Goal: Information Seeking & Learning: Learn about a topic

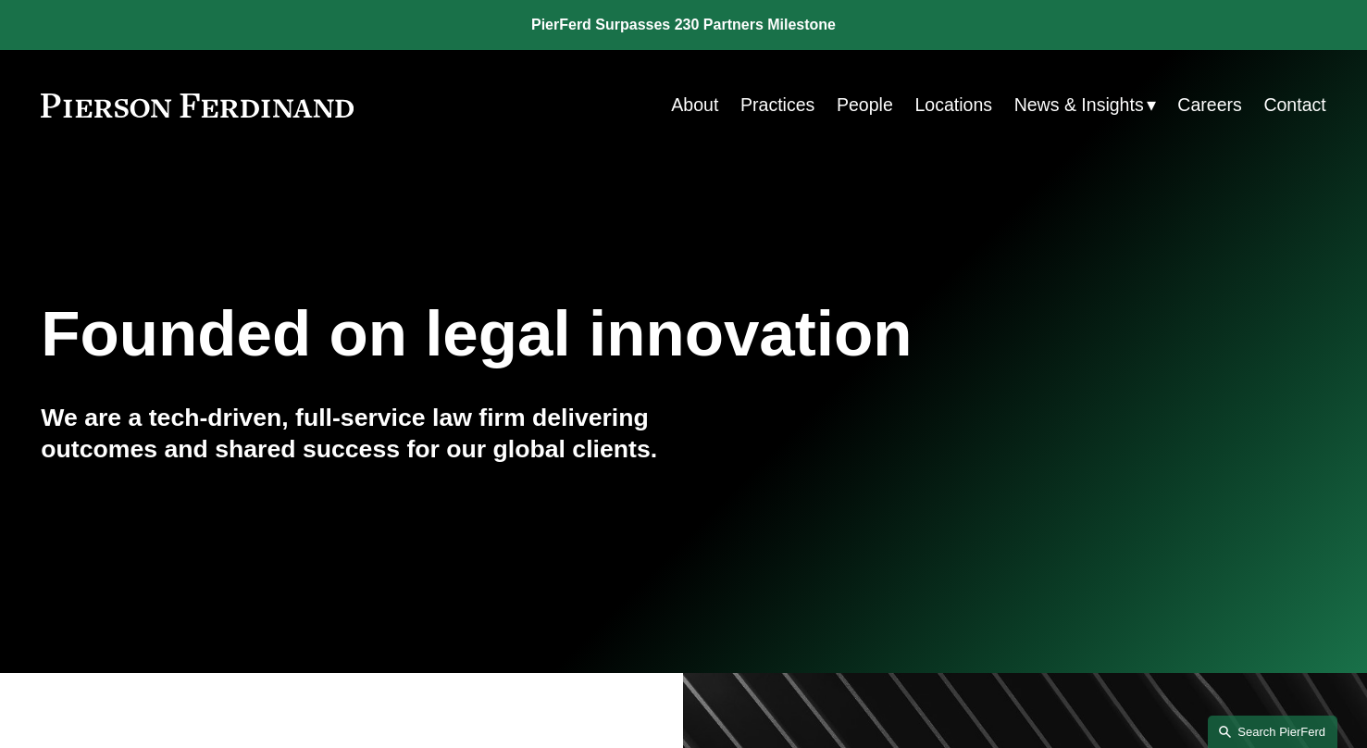
click at [1251, 736] on link "Search this site" at bounding box center [1273, 732] width 130 height 32
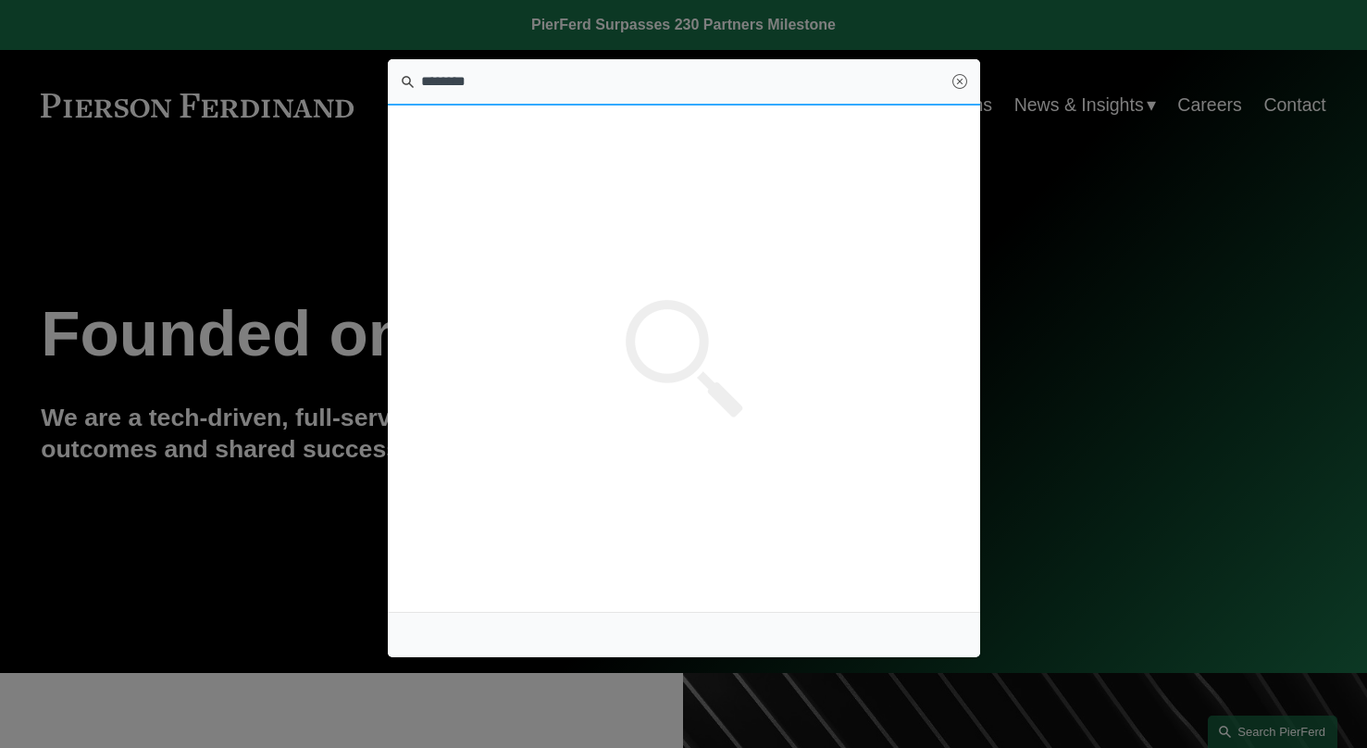
type input "********"
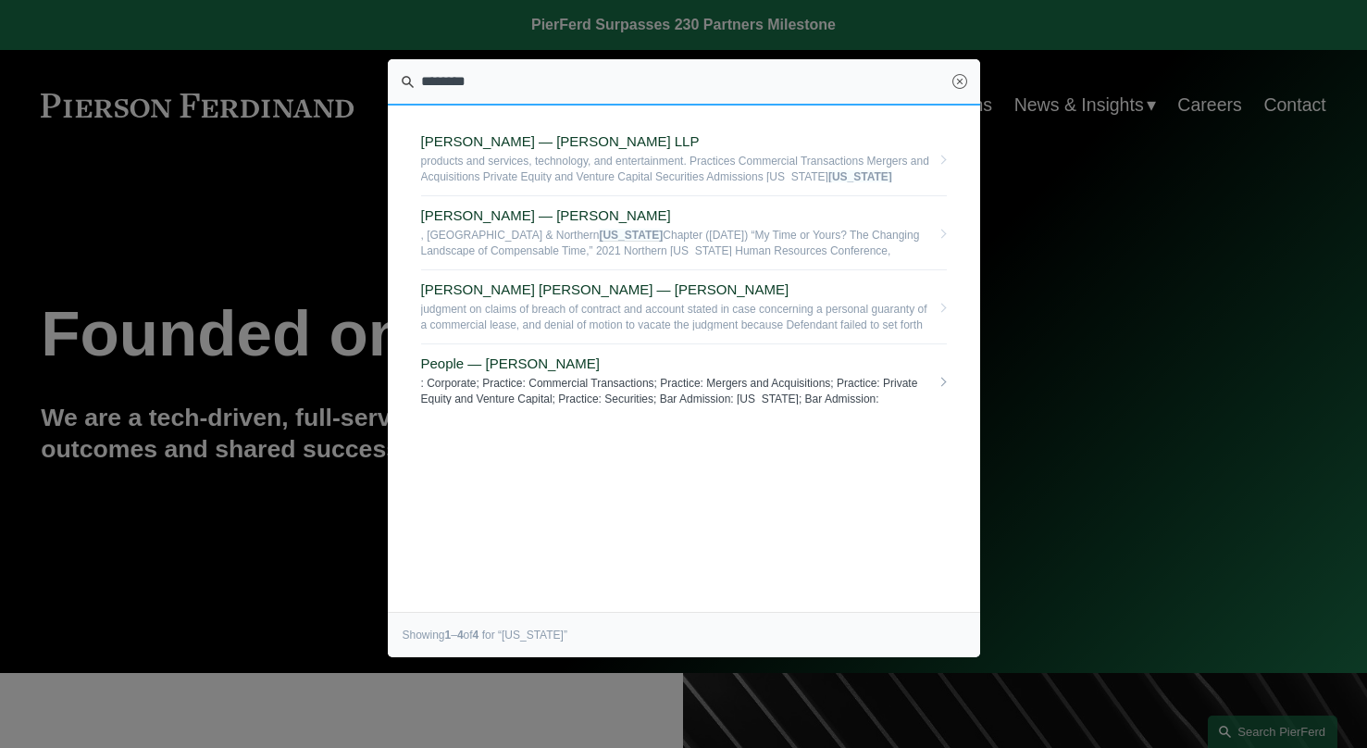
click at [709, 399] on span ": Corporate; Practice: Commercial Transactions; Practice: Mergers and Acquisiti…" at bounding box center [675, 390] width 509 height 29
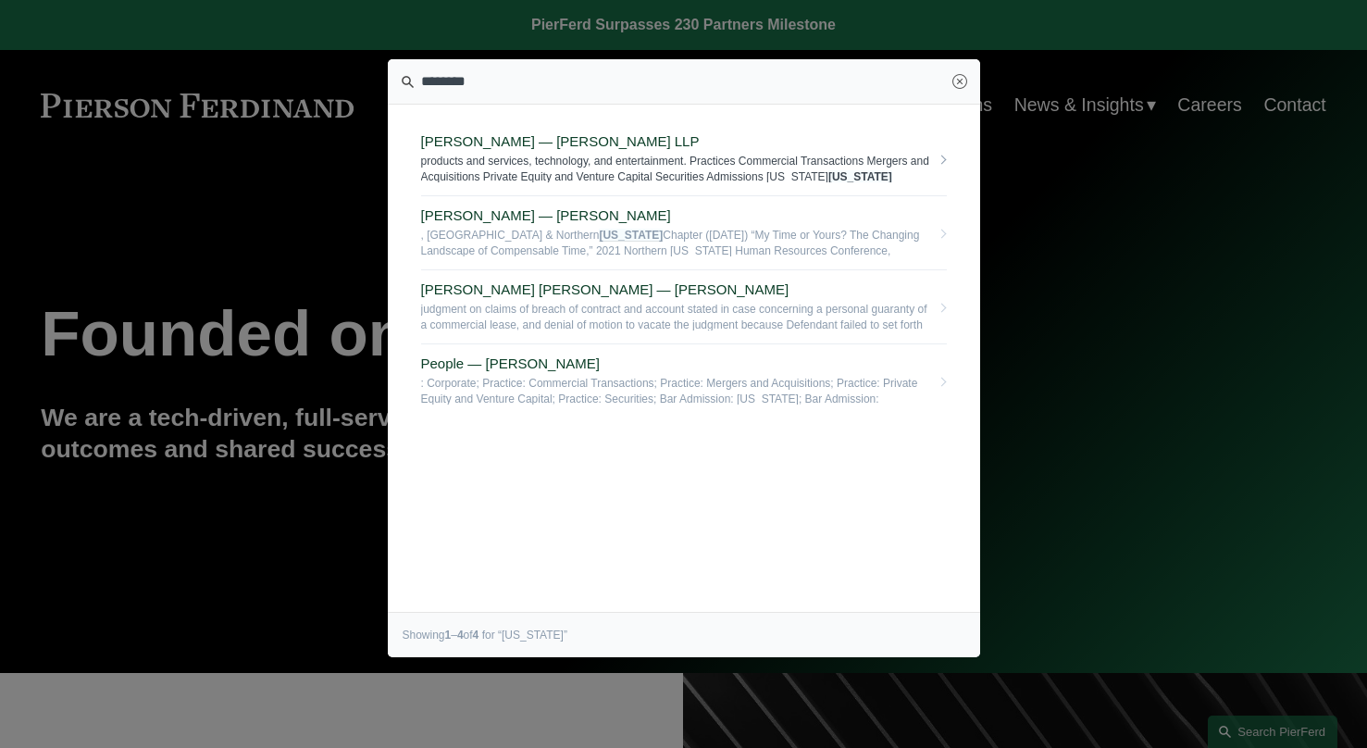
click at [478, 159] on span "products and services, technology, and entertainment. Practices Commercial Tran…" at bounding box center [675, 168] width 509 height 29
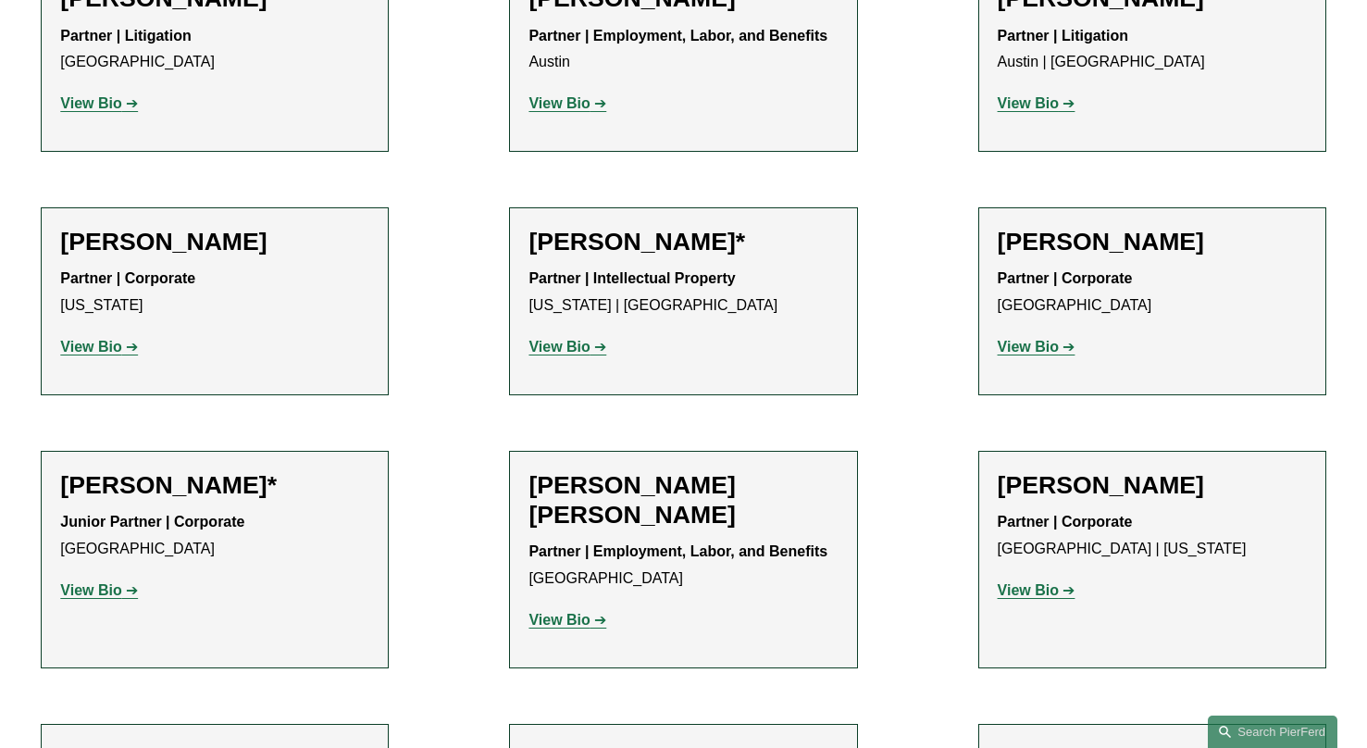
scroll to position [839, 0]
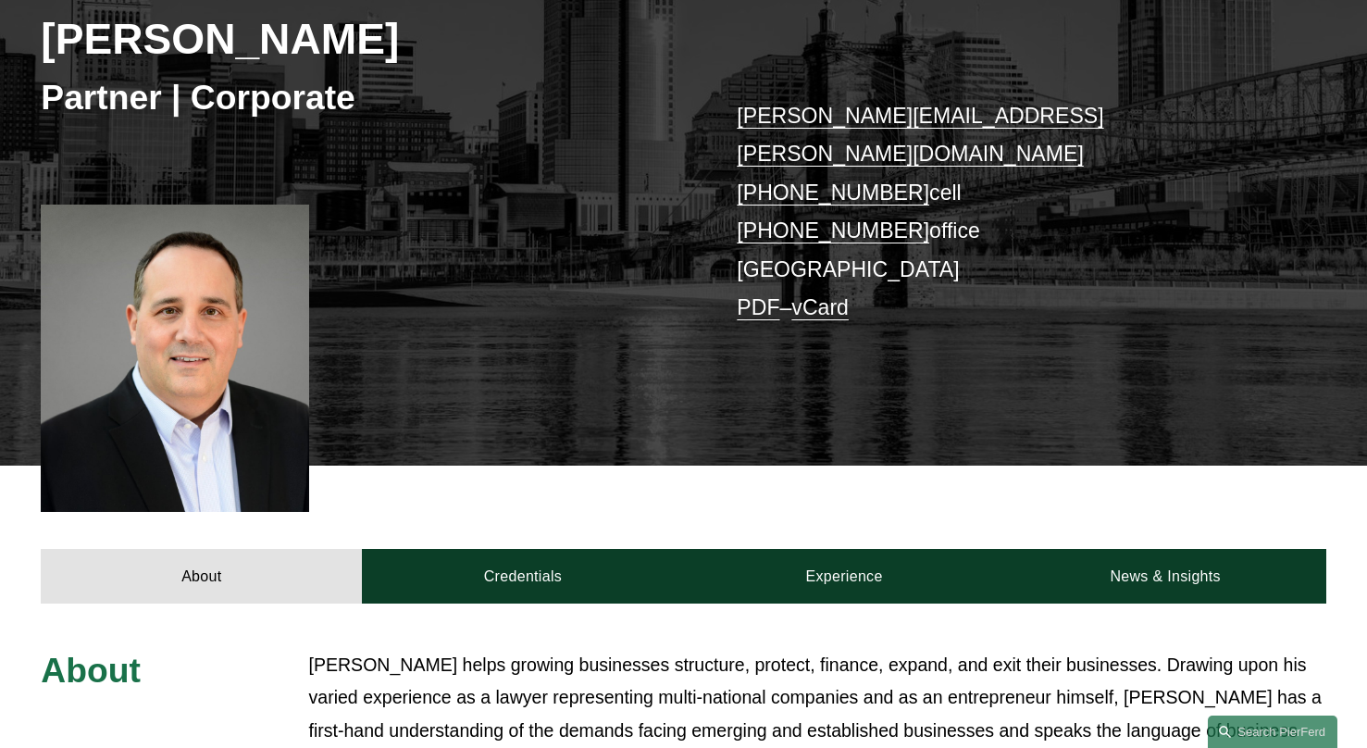
scroll to position [374, 0]
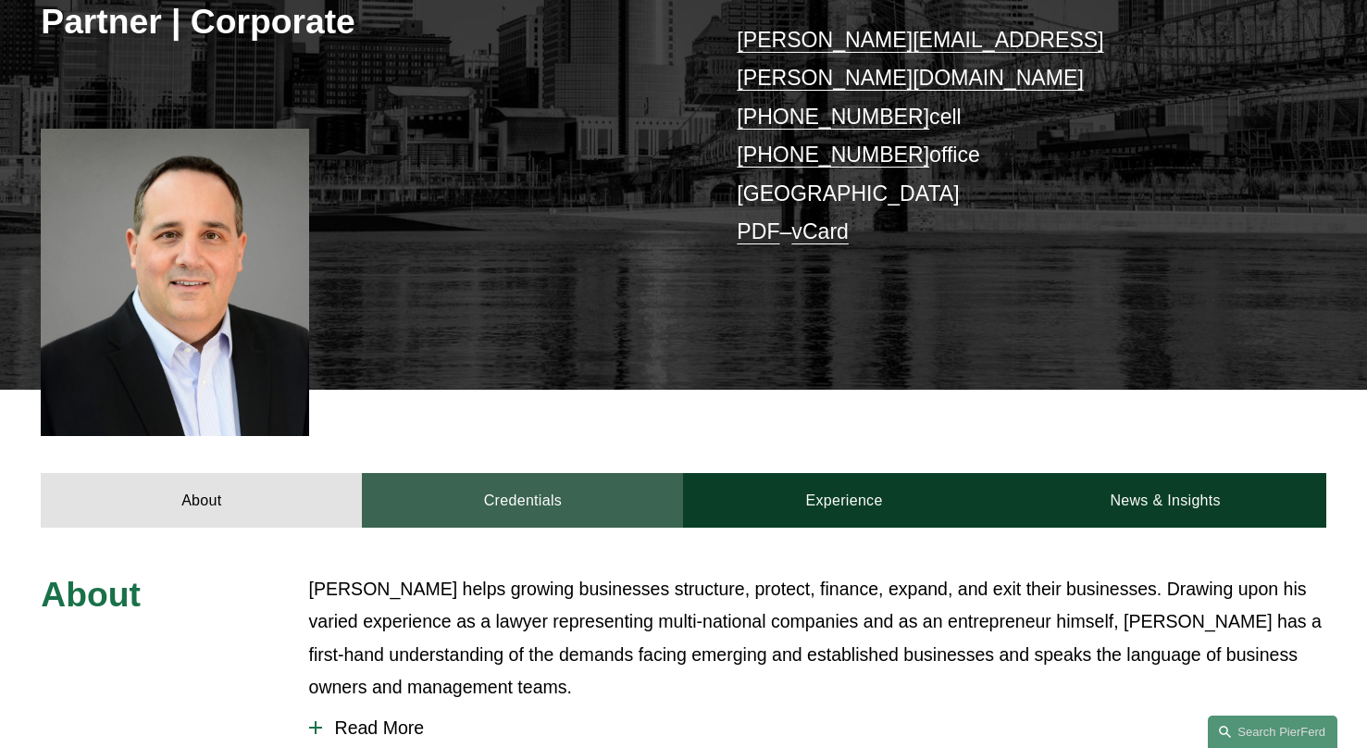
click at [514, 473] on link "Credentials" at bounding box center [522, 501] width 321 height 56
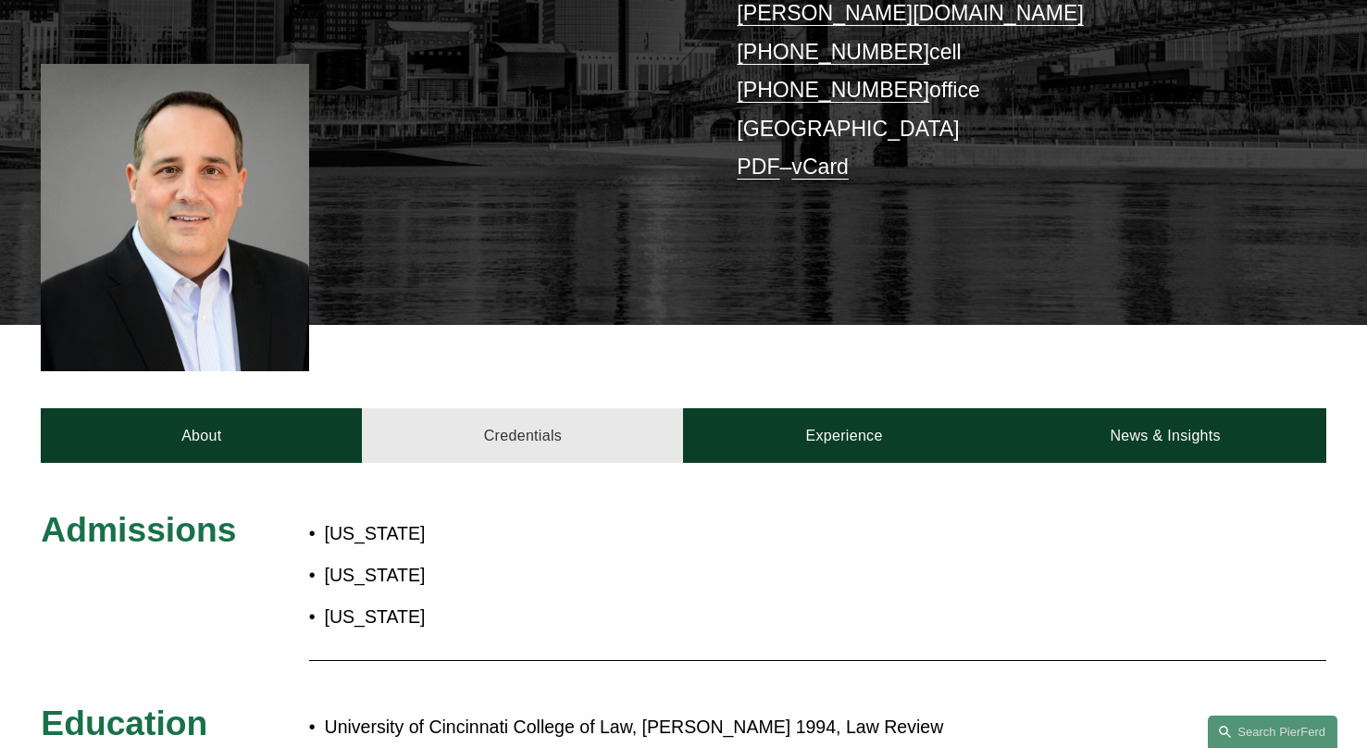
scroll to position [445, 0]
